Goal: Information Seeking & Learning: Learn about a topic

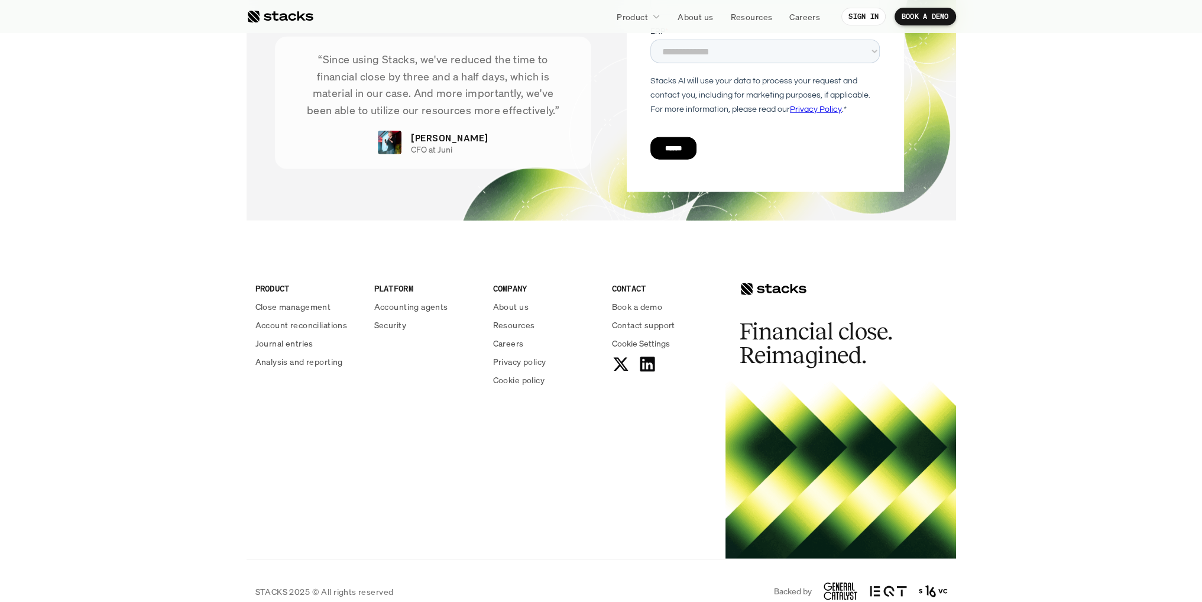
scroll to position [4203, 0]
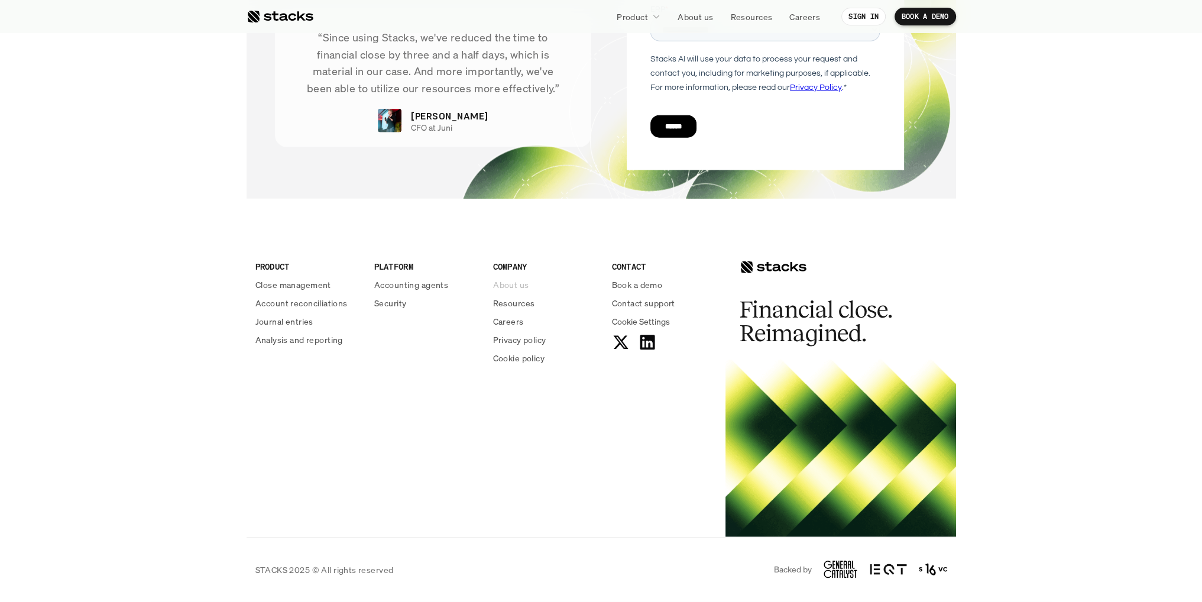
click at [508, 289] on p "About us" at bounding box center [510, 284] width 35 height 12
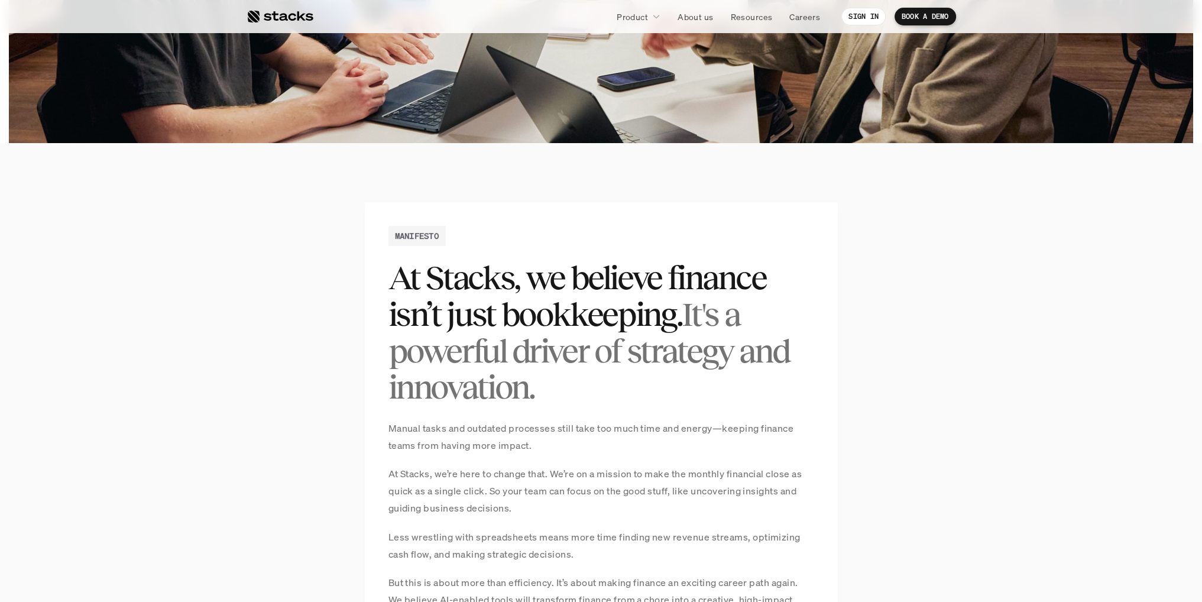
scroll to position [617, 0]
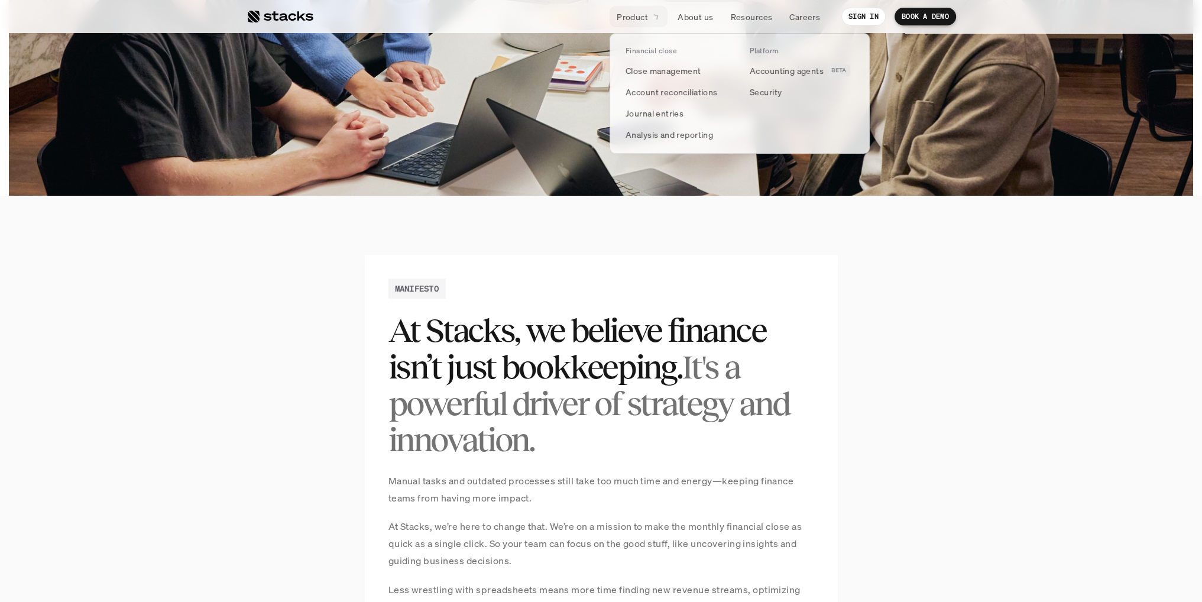
click at [660, 13] on link "Product" at bounding box center [639, 16] width 58 height 21
click at [667, 70] on p "Close management" at bounding box center [663, 70] width 76 height 12
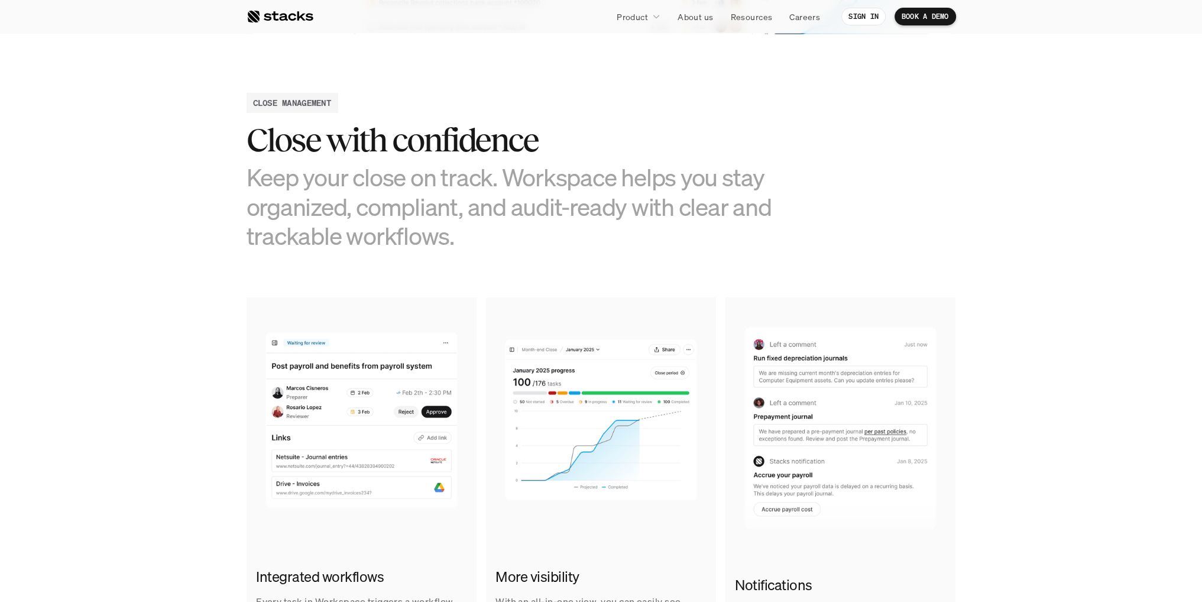
scroll to position [362, 0]
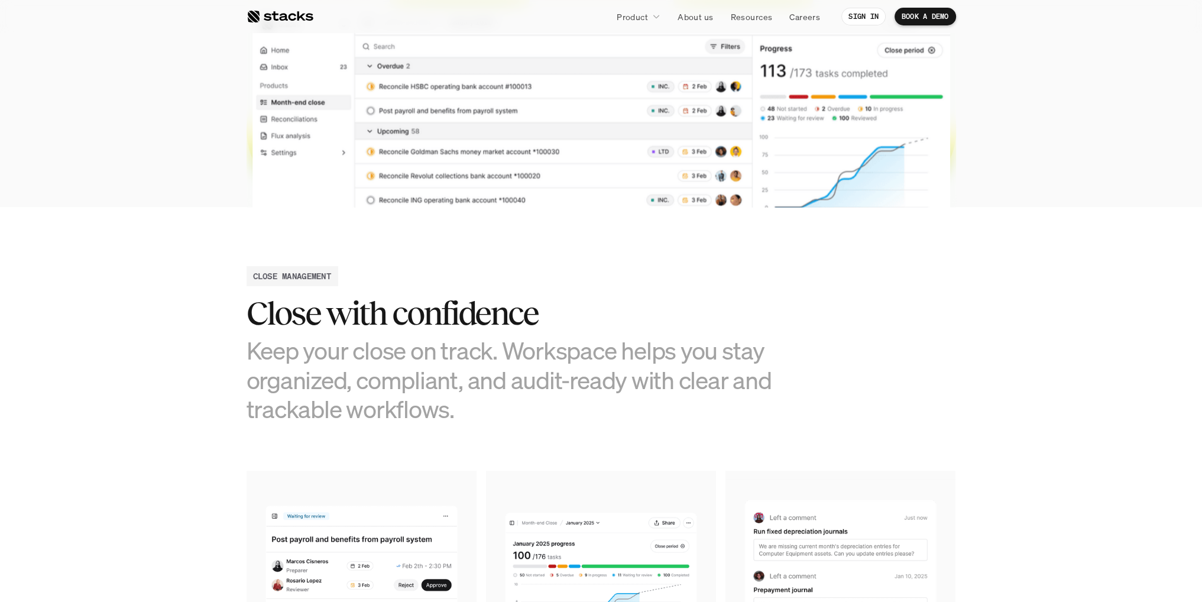
click at [695, 28] on nav "Product About us Resources Careers SIGN IN BOOK A DEMO" at bounding box center [601, 16] width 1202 height 33
click at [695, 23] on link "About us" at bounding box center [695, 16] width 50 height 21
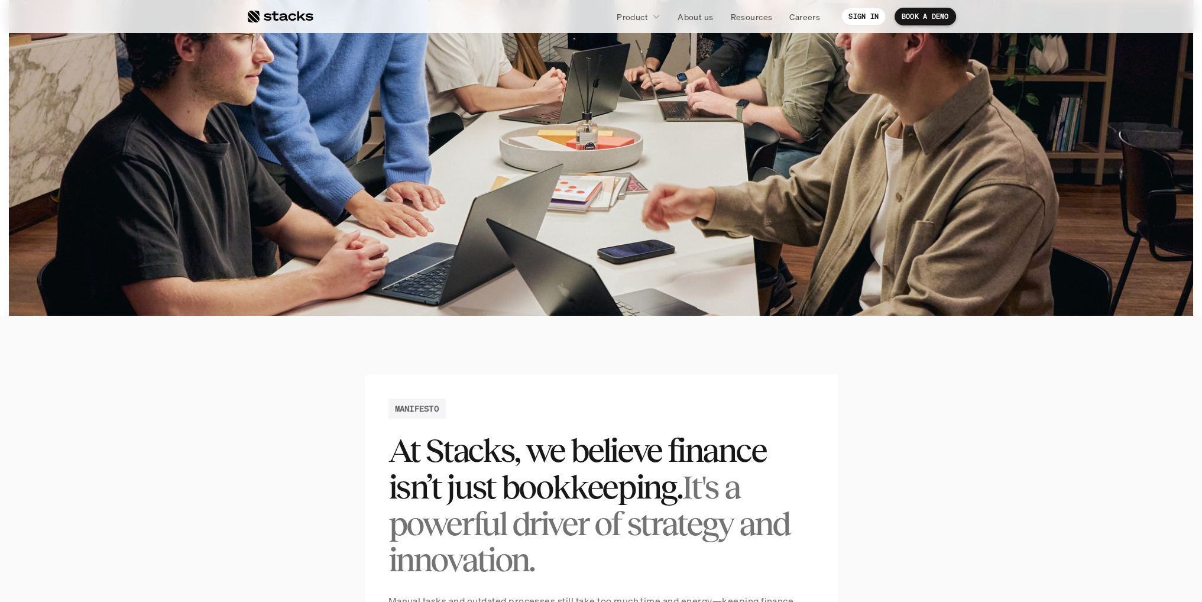
scroll to position [650, 0]
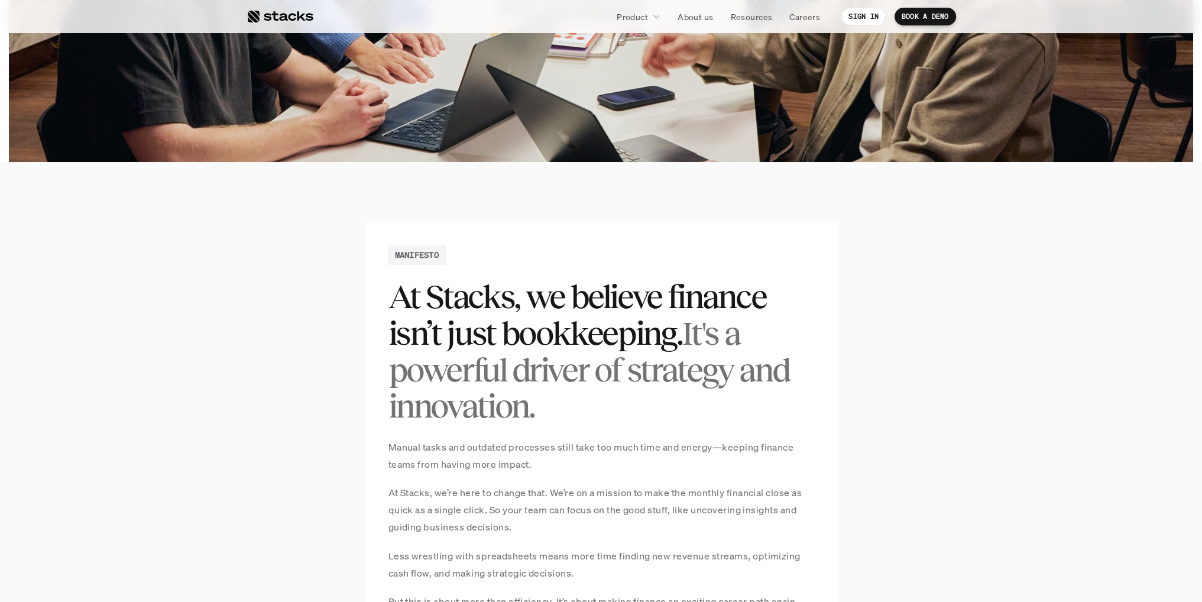
click at [1038, 582] on section "MANIFESTO At Stacks, we believe finance isn’t just bookkeeping. It's a powerful…" at bounding box center [601, 539] width 1202 height 754
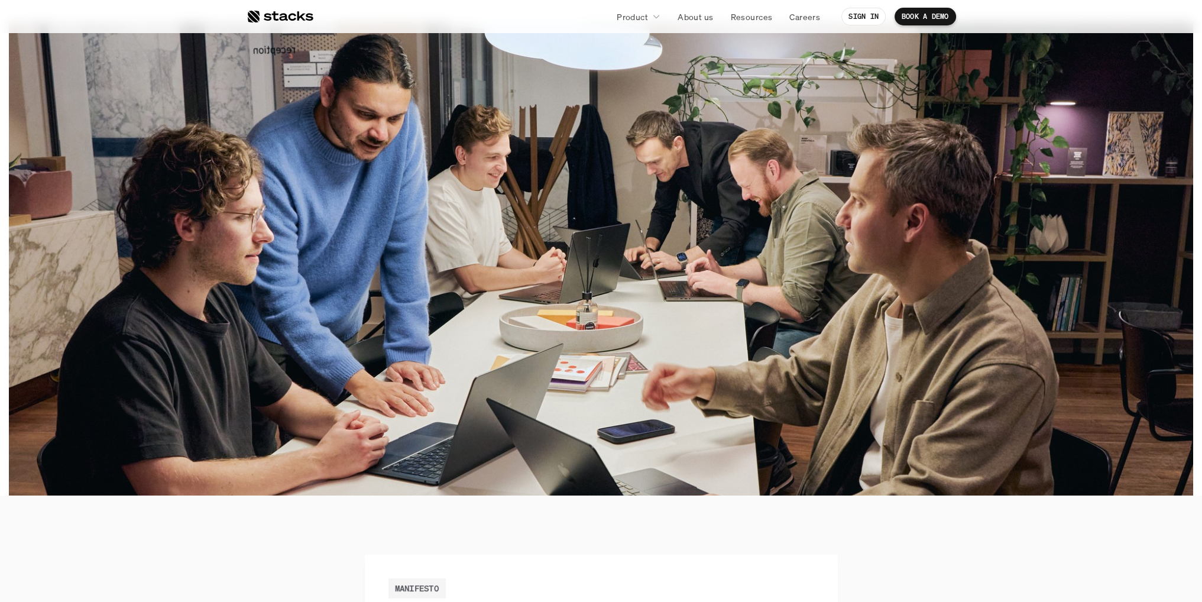
scroll to position [296, 0]
